Goal: Task Accomplishment & Management: Manage account settings

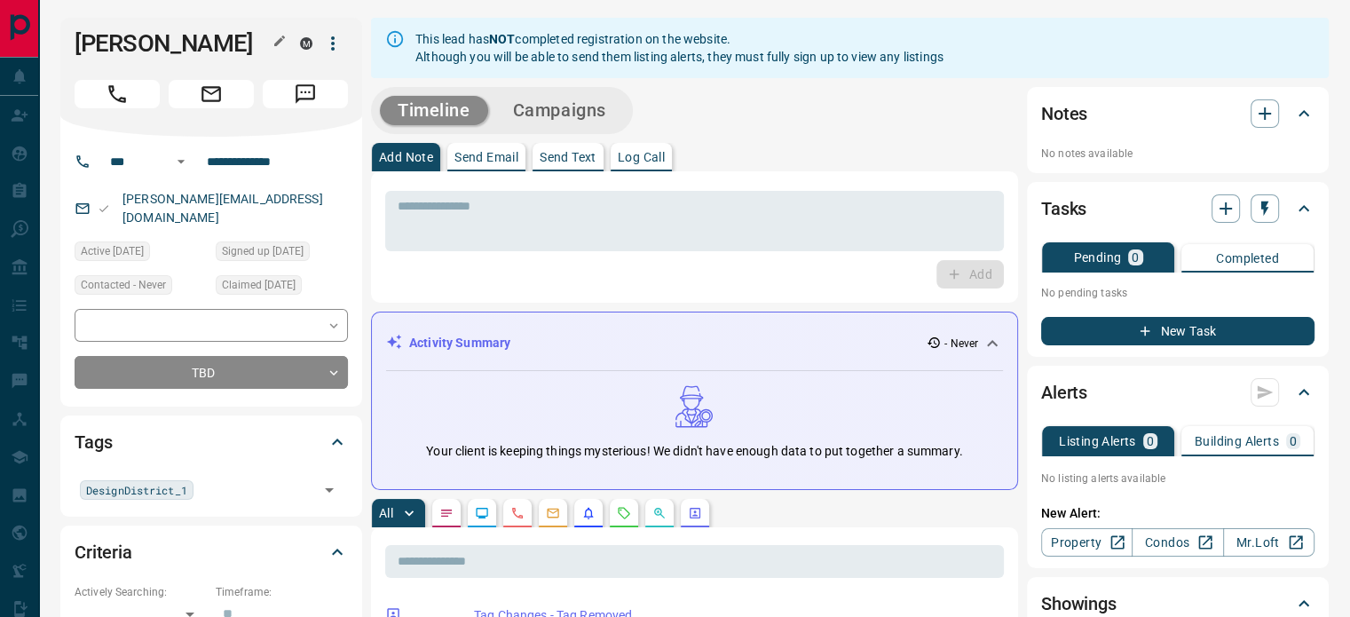
click at [270, 42] on button "button" at bounding box center [279, 40] width 23 height 23
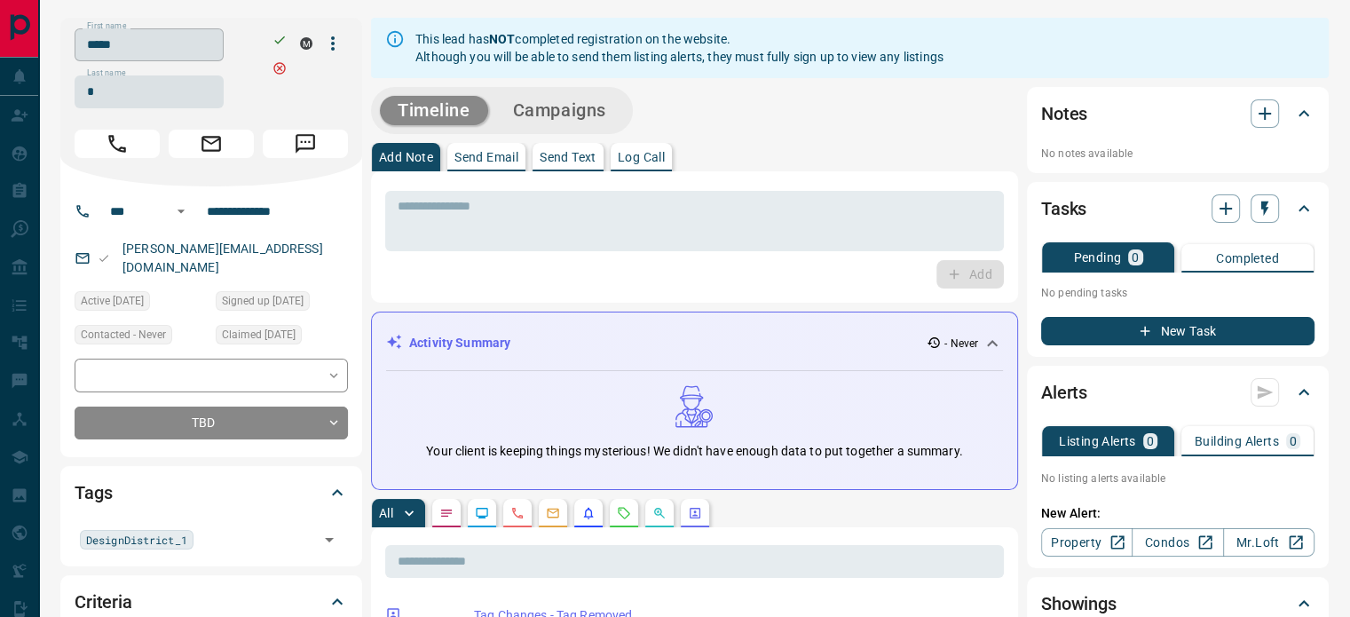
click at [209, 50] on input "*****" at bounding box center [149, 44] width 149 height 33
click at [120, 95] on input "*" at bounding box center [149, 91] width 149 height 33
click at [237, 197] on input "**********" at bounding box center [269, 211] width 138 height 28
click at [276, 254] on div "[PERSON_NAME][EMAIL_ADDRESS][DOMAIN_NAME]" at bounding box center [211, 258] width 273 height 48
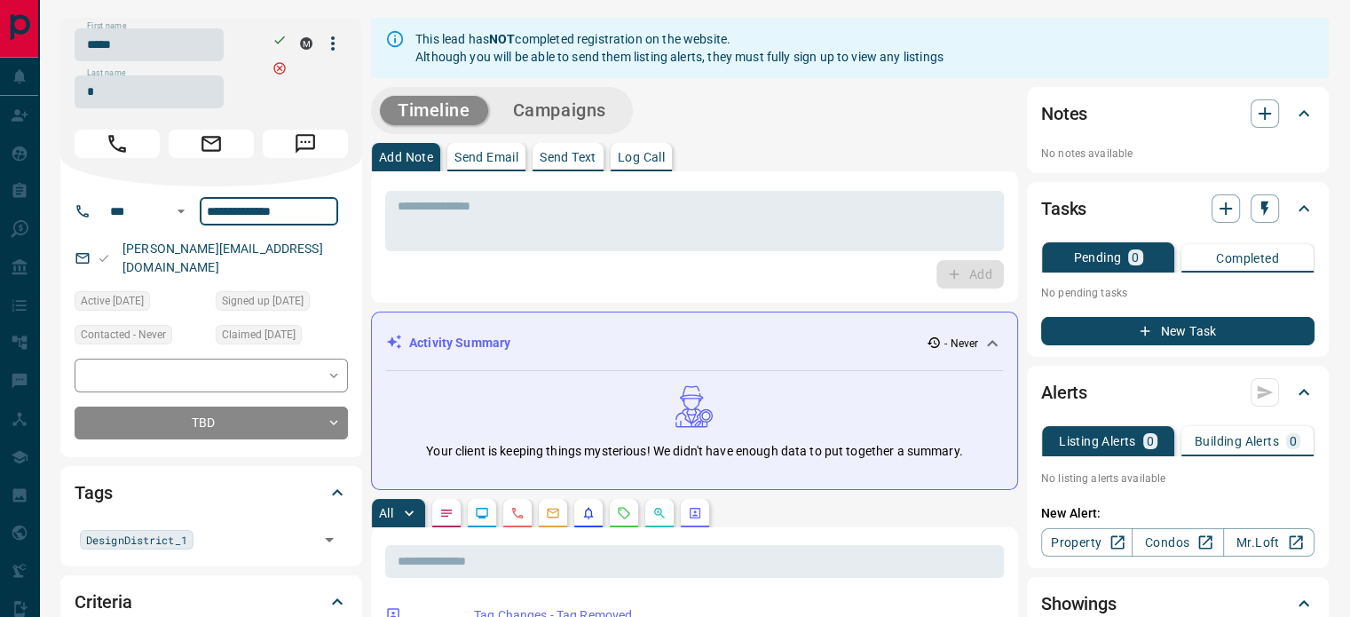
click at [276, 254] on div "[PERSON_NAME][EMAIL_ADDRESS][DOMAIN_NAME]" at bounding box center [211, 258] width 273 height 48
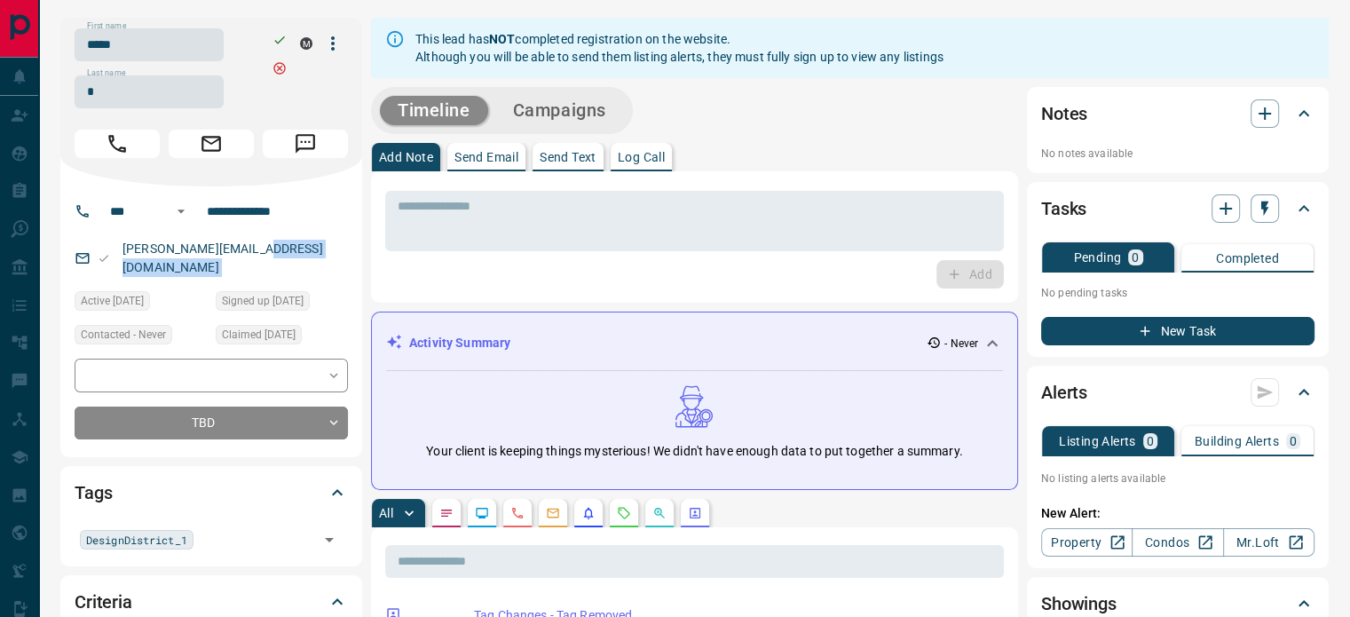
click at [276, 253] on div "[PERSON_NAME][EMAIL_ADDRESS][DOMAIN_NAME]" at bounding box center [211, 258] width 273 height 48
click at [270, 249] on div "[PERSON_NAME][EMAIL_ADDRESS][DOMAIN_NAME]" at bounding box center [211, 258] width 273 height 48
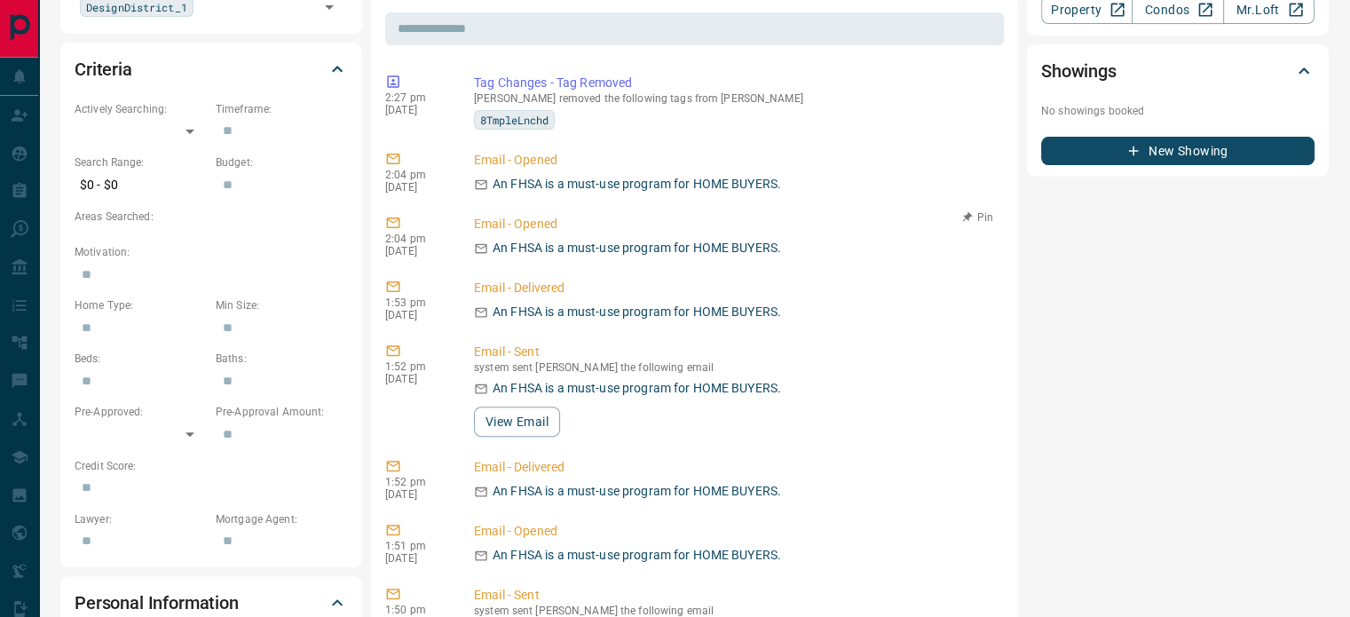
scroll to position [178, 0]
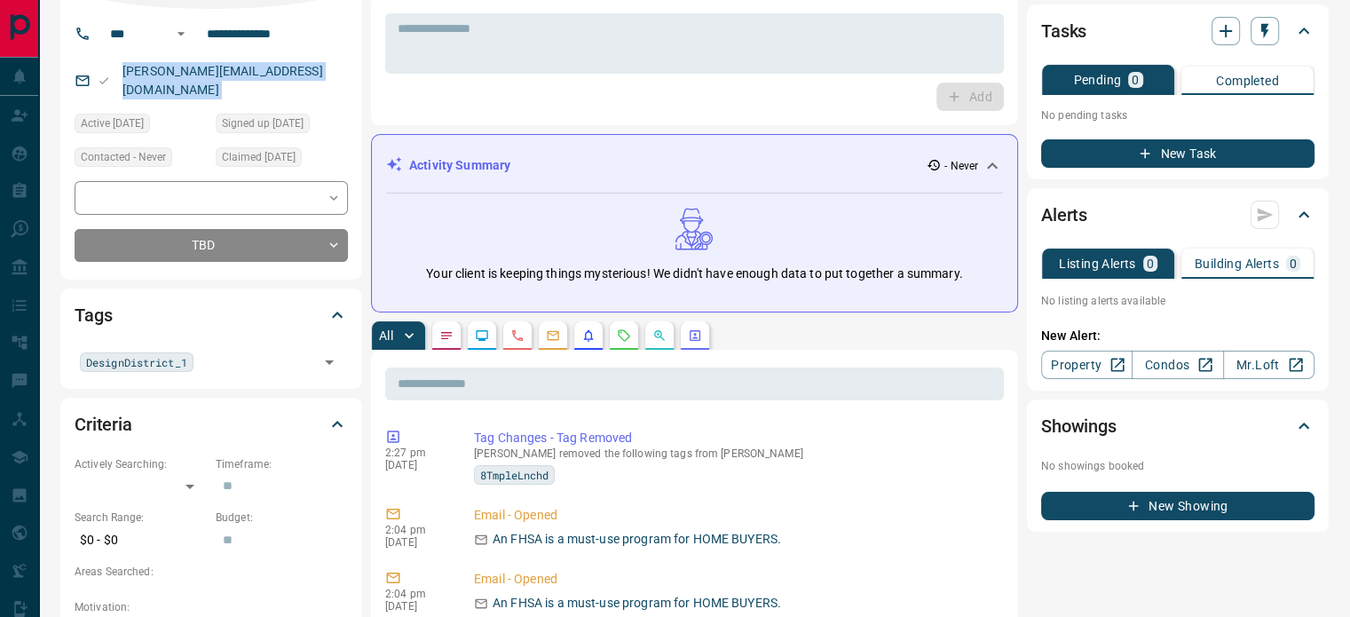
click at [512, 330] on icon "Calls" at bounding box center [517, 335] width 14 height 14
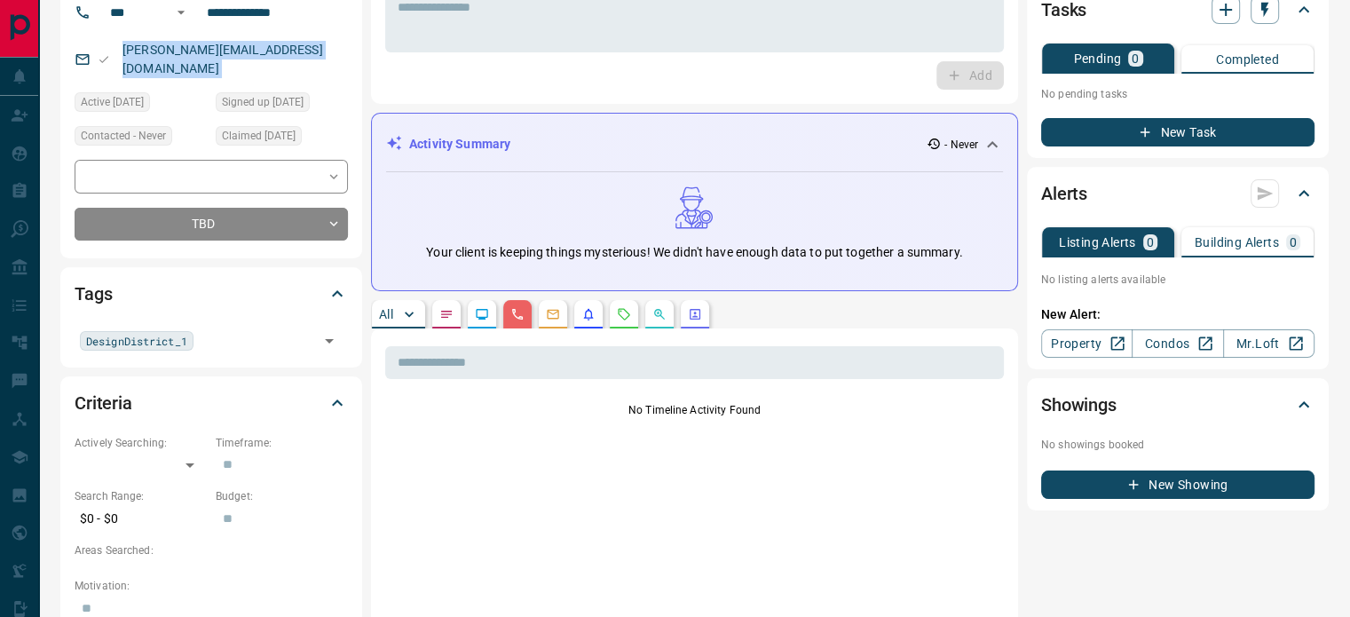
scroll to position [0, 0]
